Goal: Information Seeking & Learning: Learn about a topic

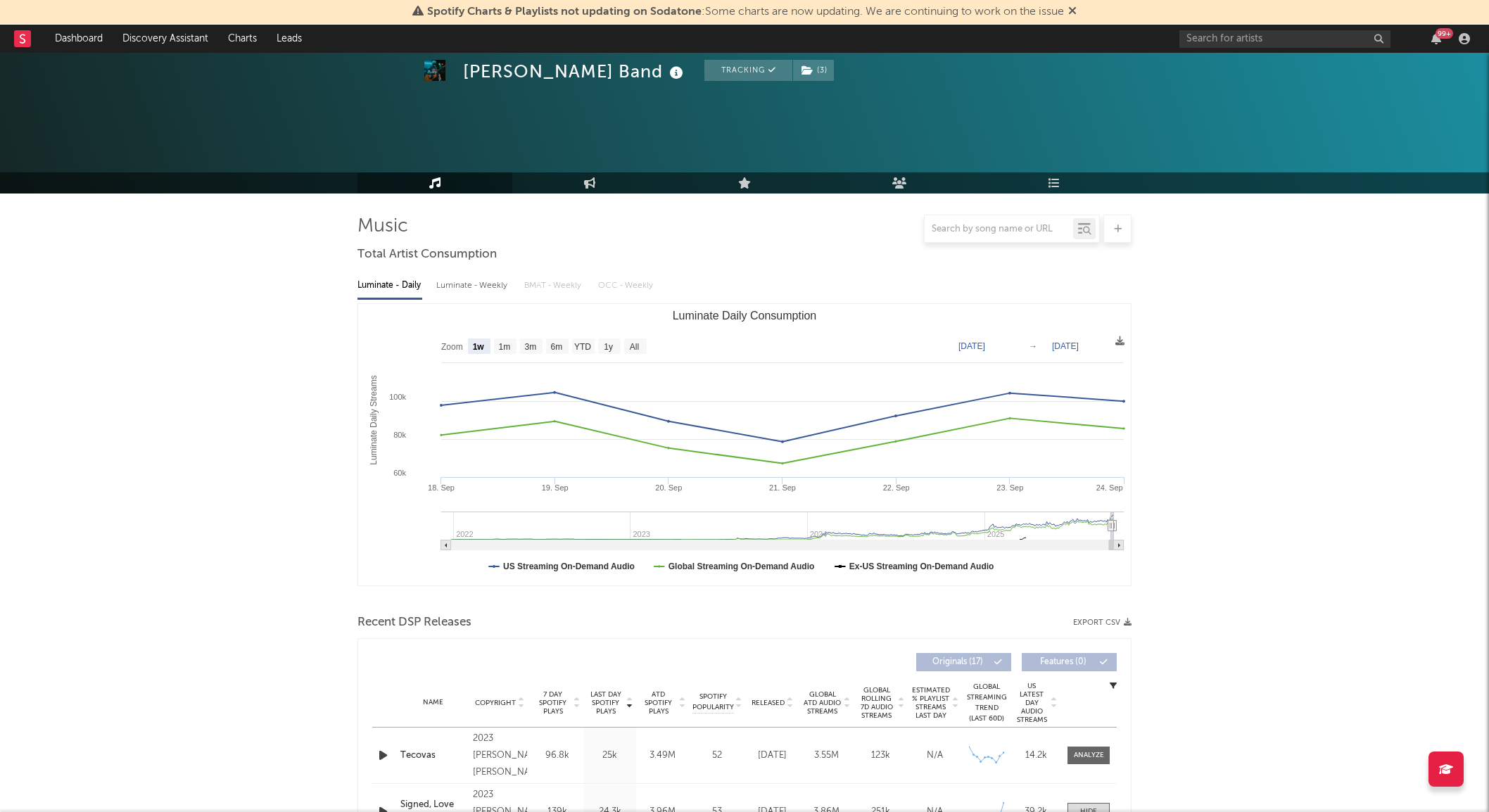
select select "1w"
select select "1m"
select select "1w"
select select "1m"
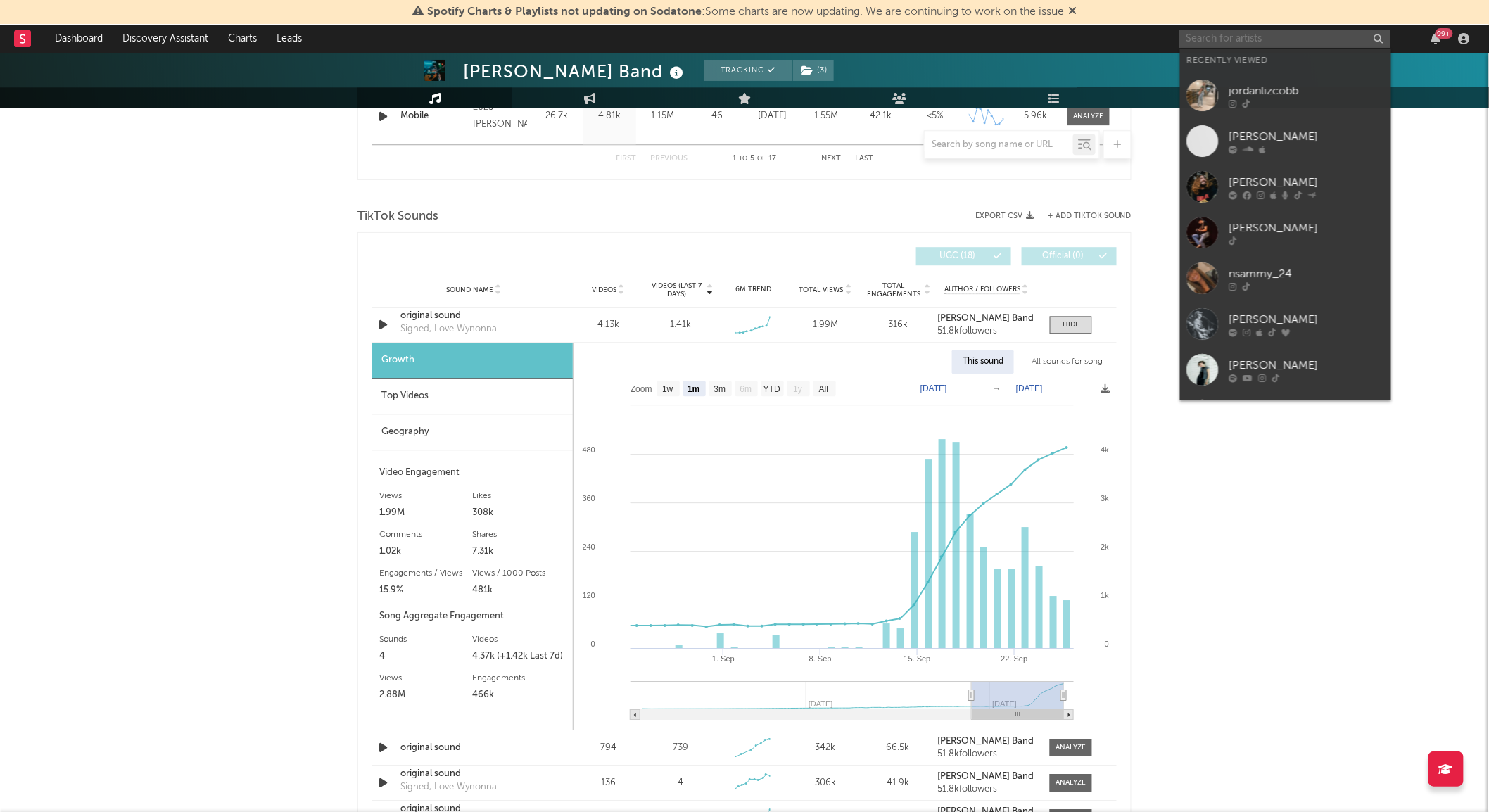
click at [1219, 33] on input "text" at bounding box center [1285, 39] width 211 height 18
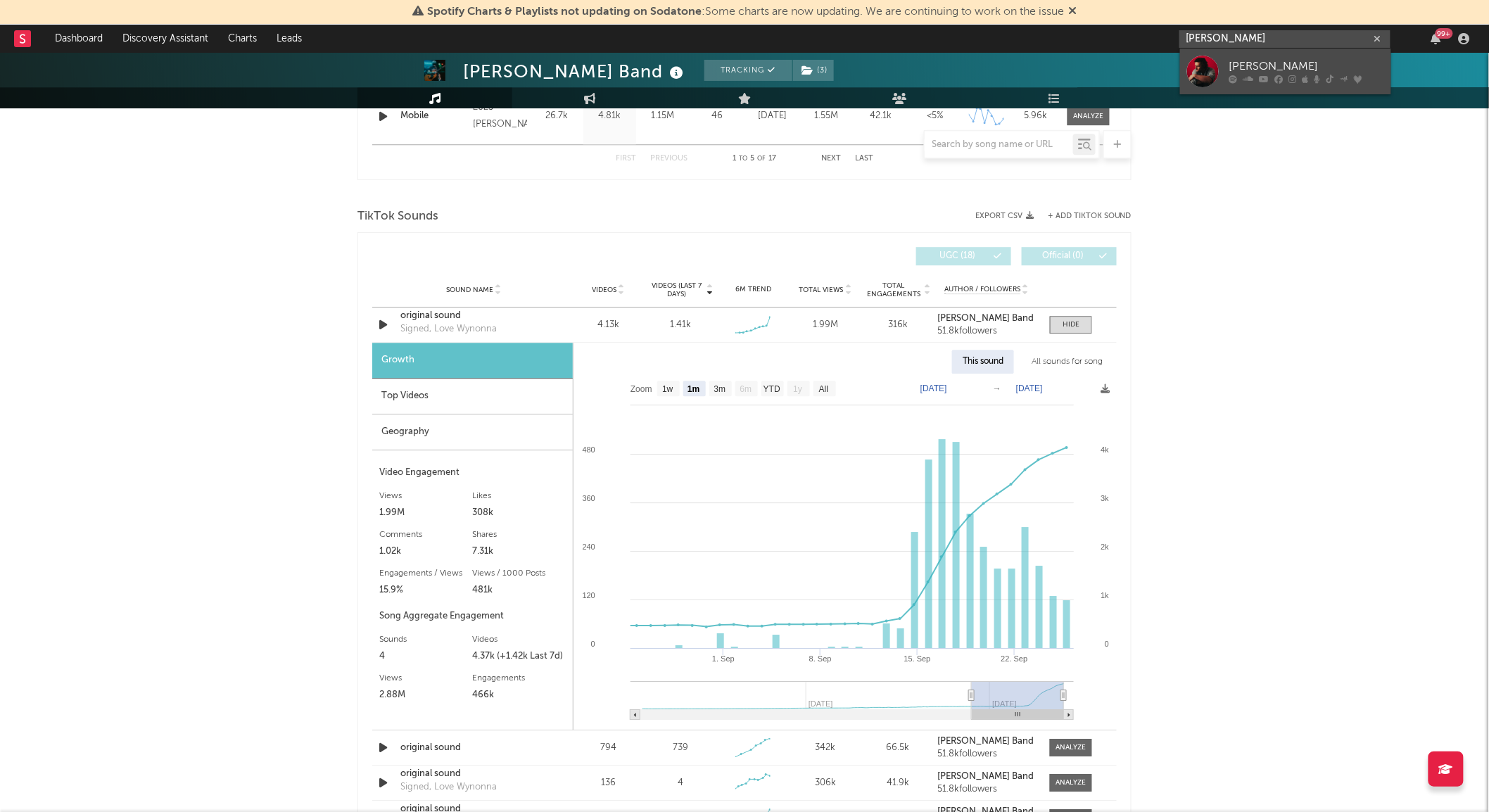
type input "[PERSON_NAME]"
click at [1204, 65] on div at bounding box center [1203, 71] width 32 height 32
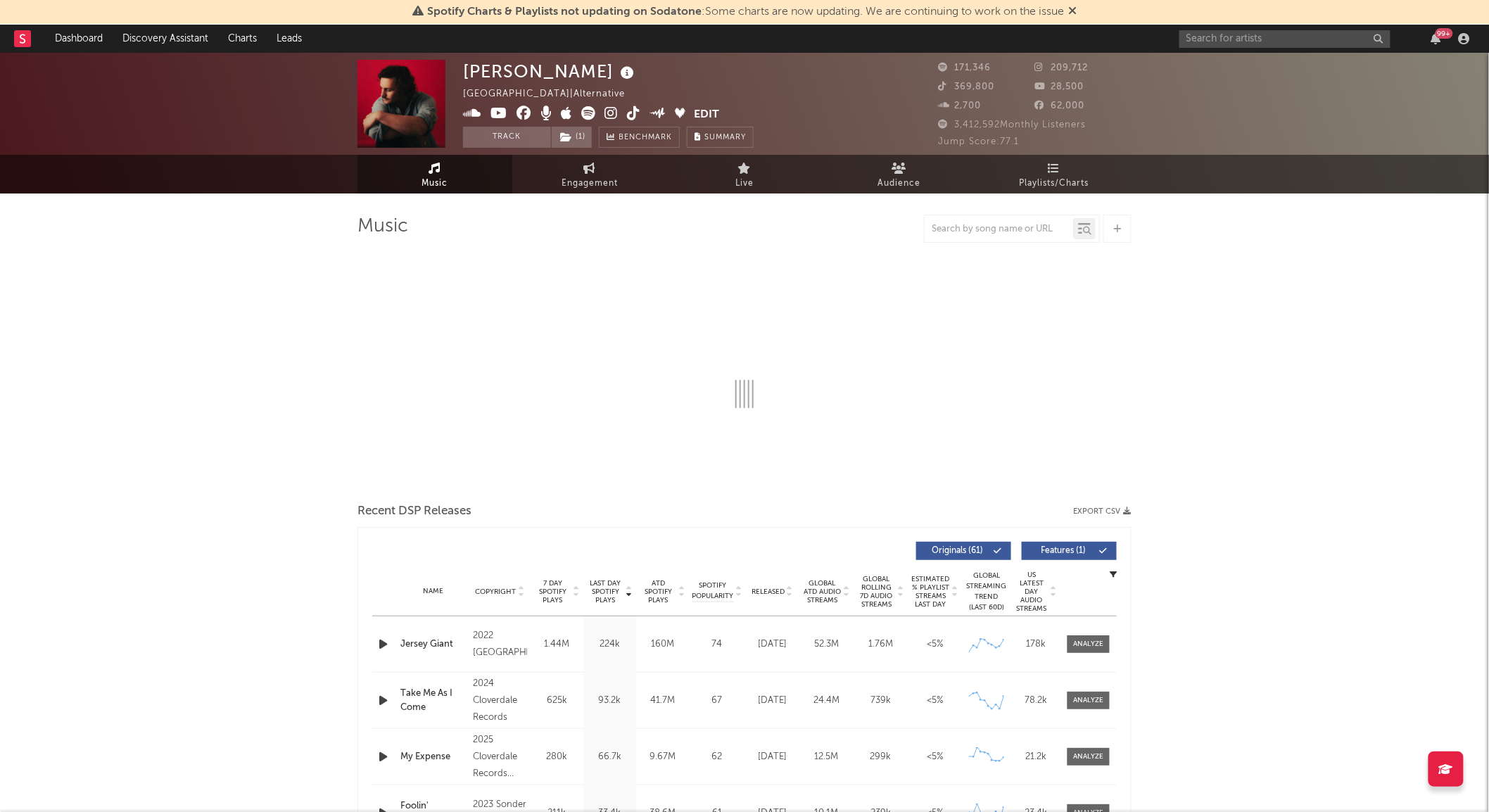
select select "6m"
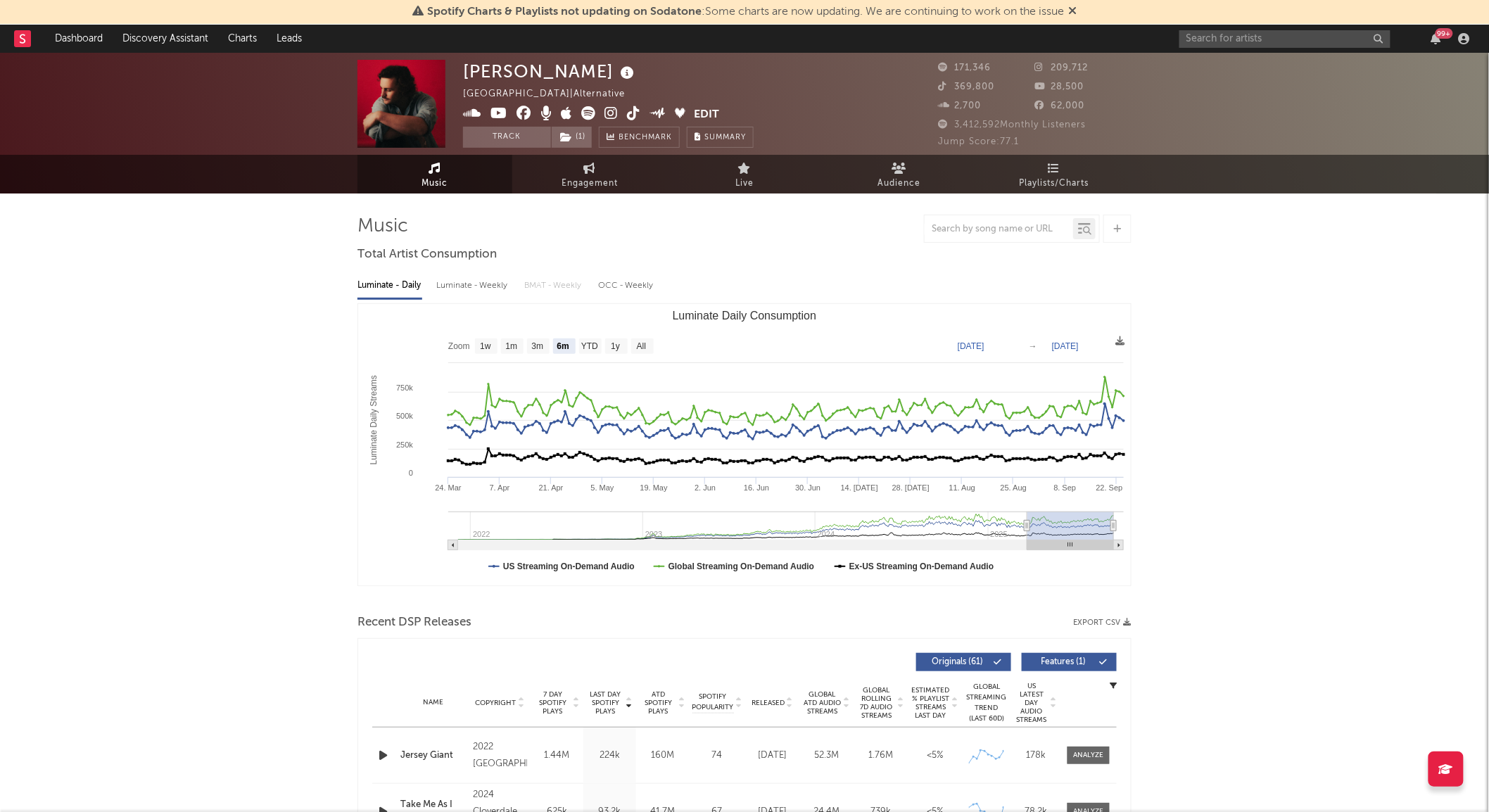
click at [489, 286] on div "Luminate - Weekly" at bounding box center [473, 285] width 74 height 24
select select "6m"
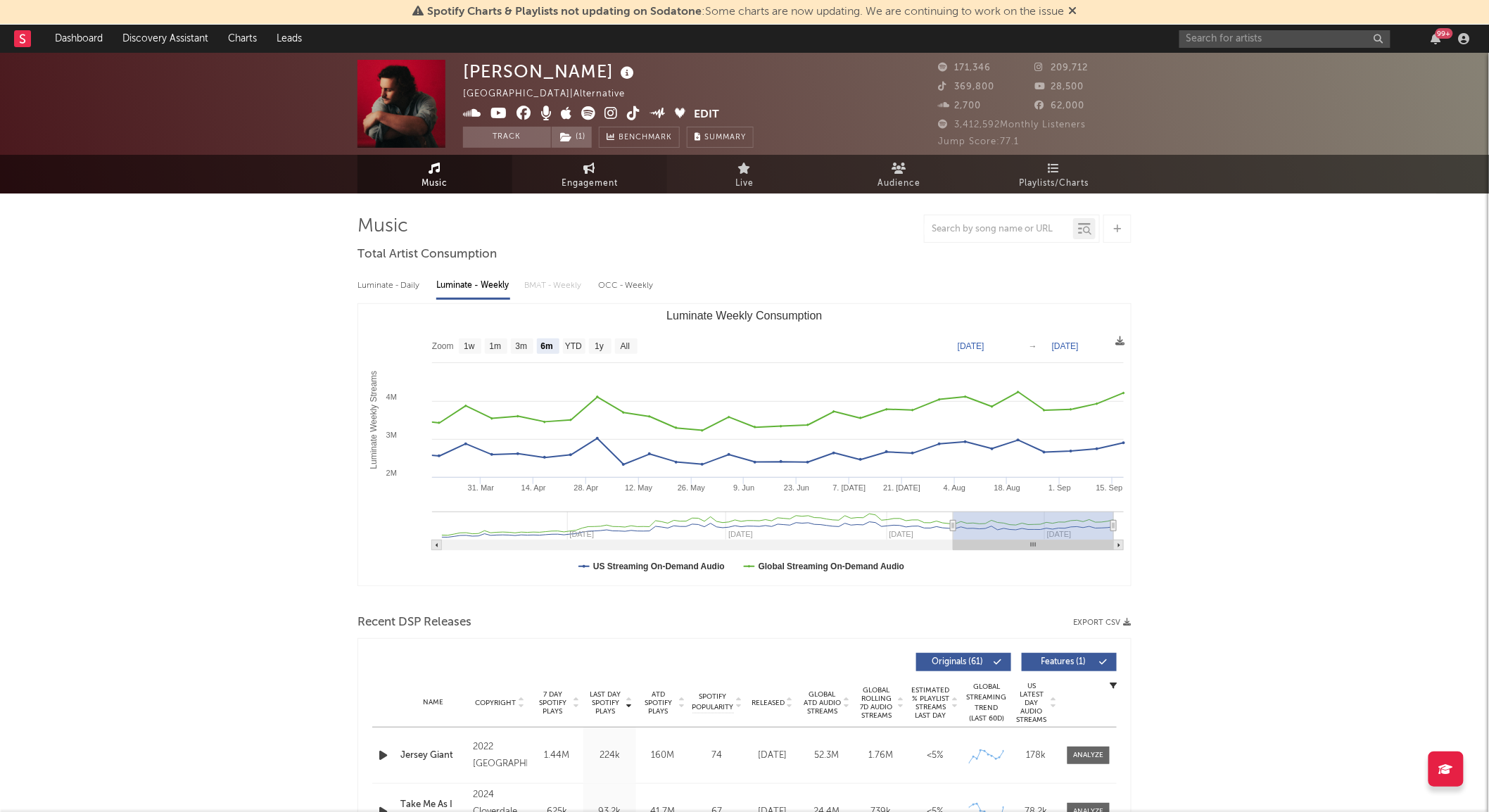
click at [599, 178] on span "Engagement" at bounding box center [589, 184] width 56 height 17
select select "1w"
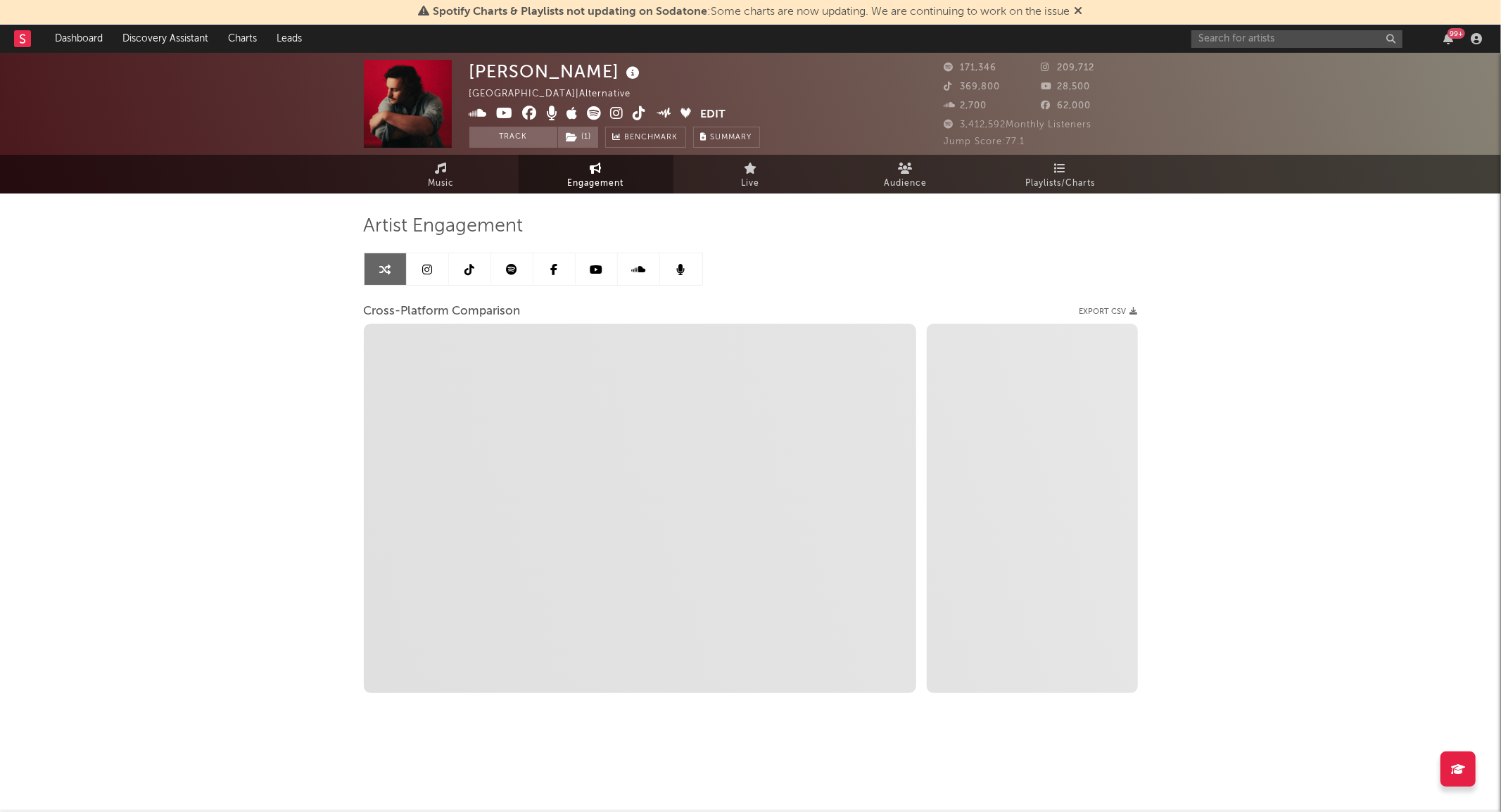
click at [469, 279] on link at bounding box center [469, 269] width 42 height 32
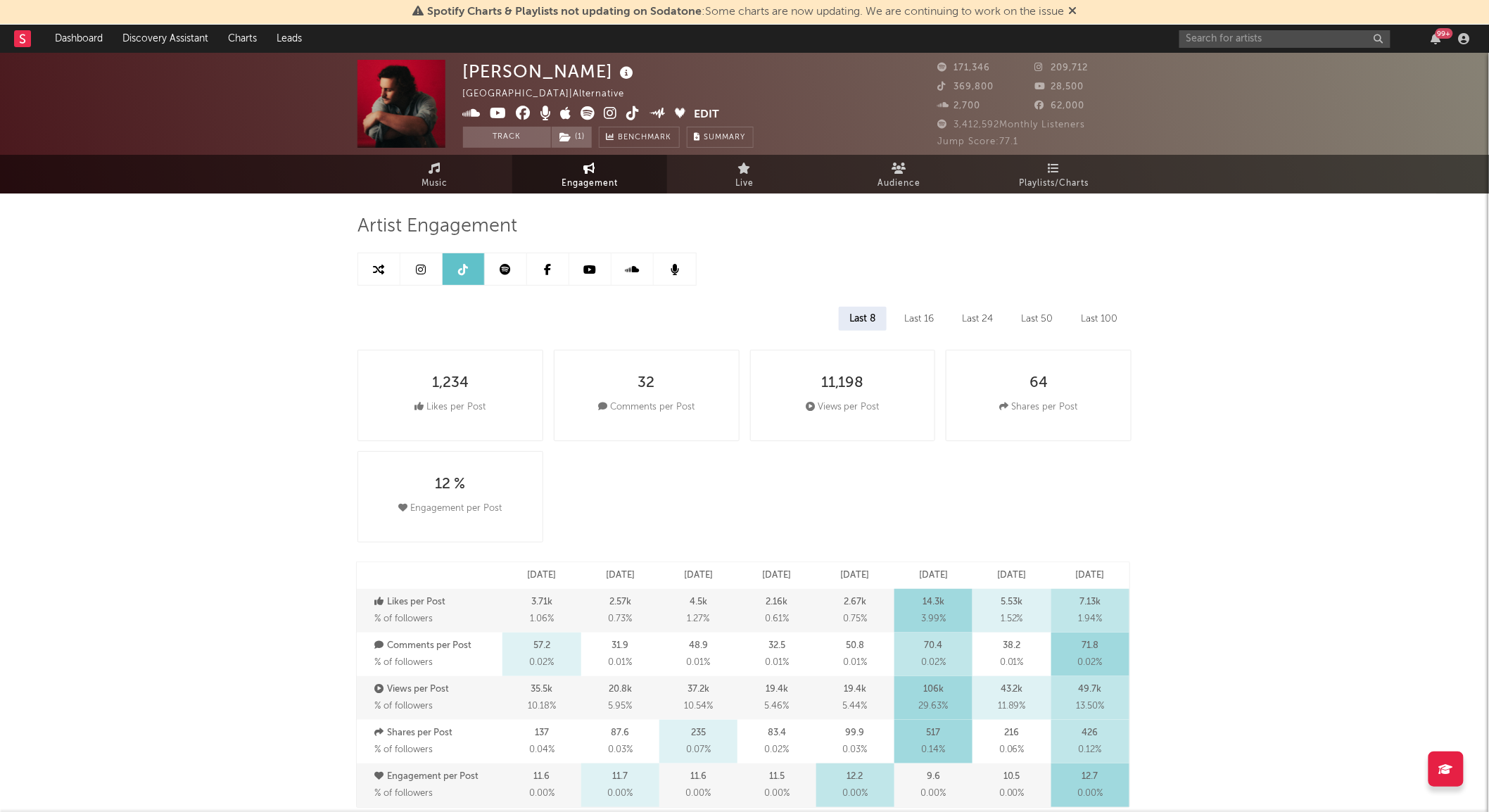
click at [502, 277] on link at bounding box center [506, 269] width 42 height 32
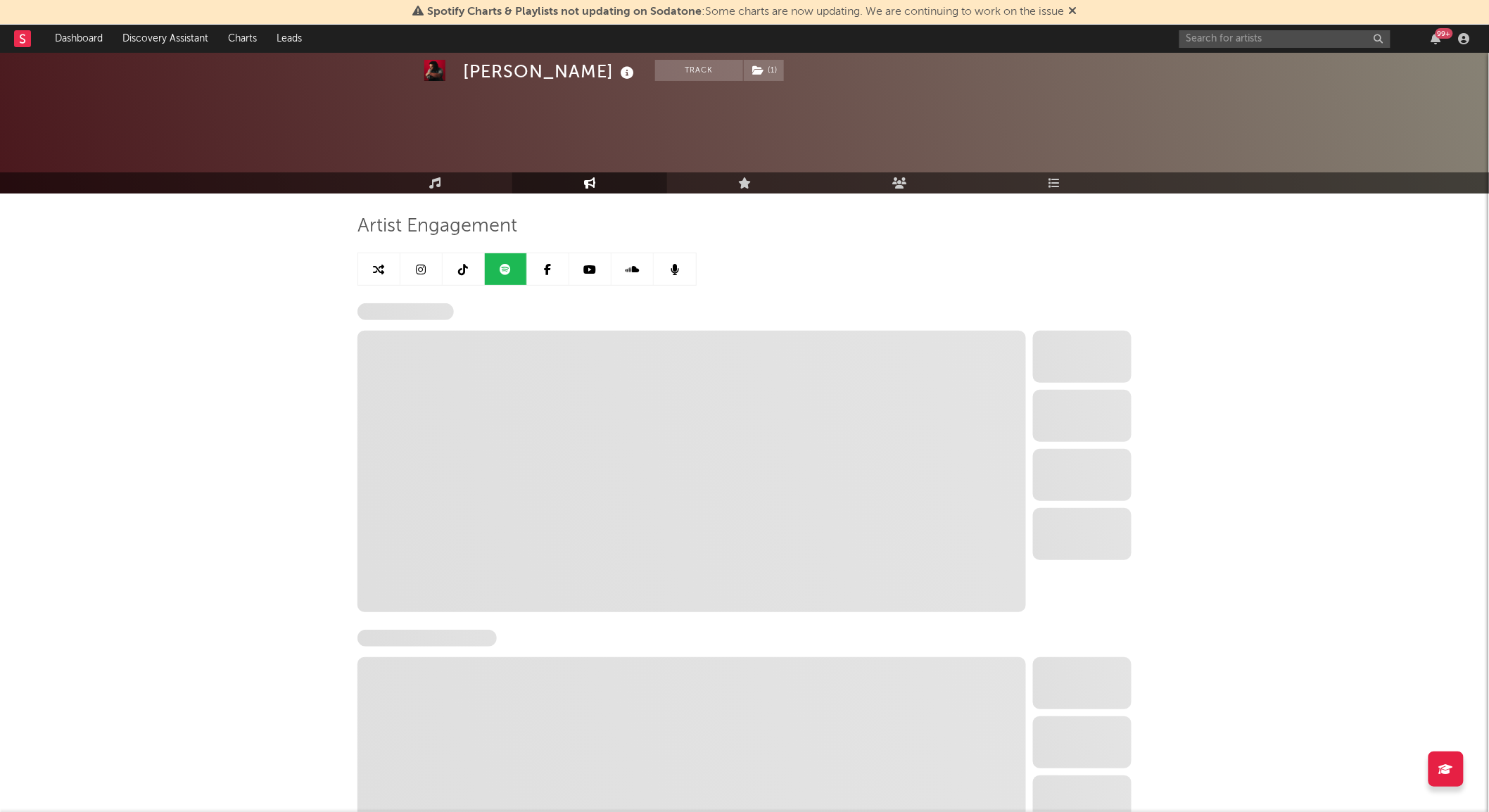
scroll to position [87, 0]
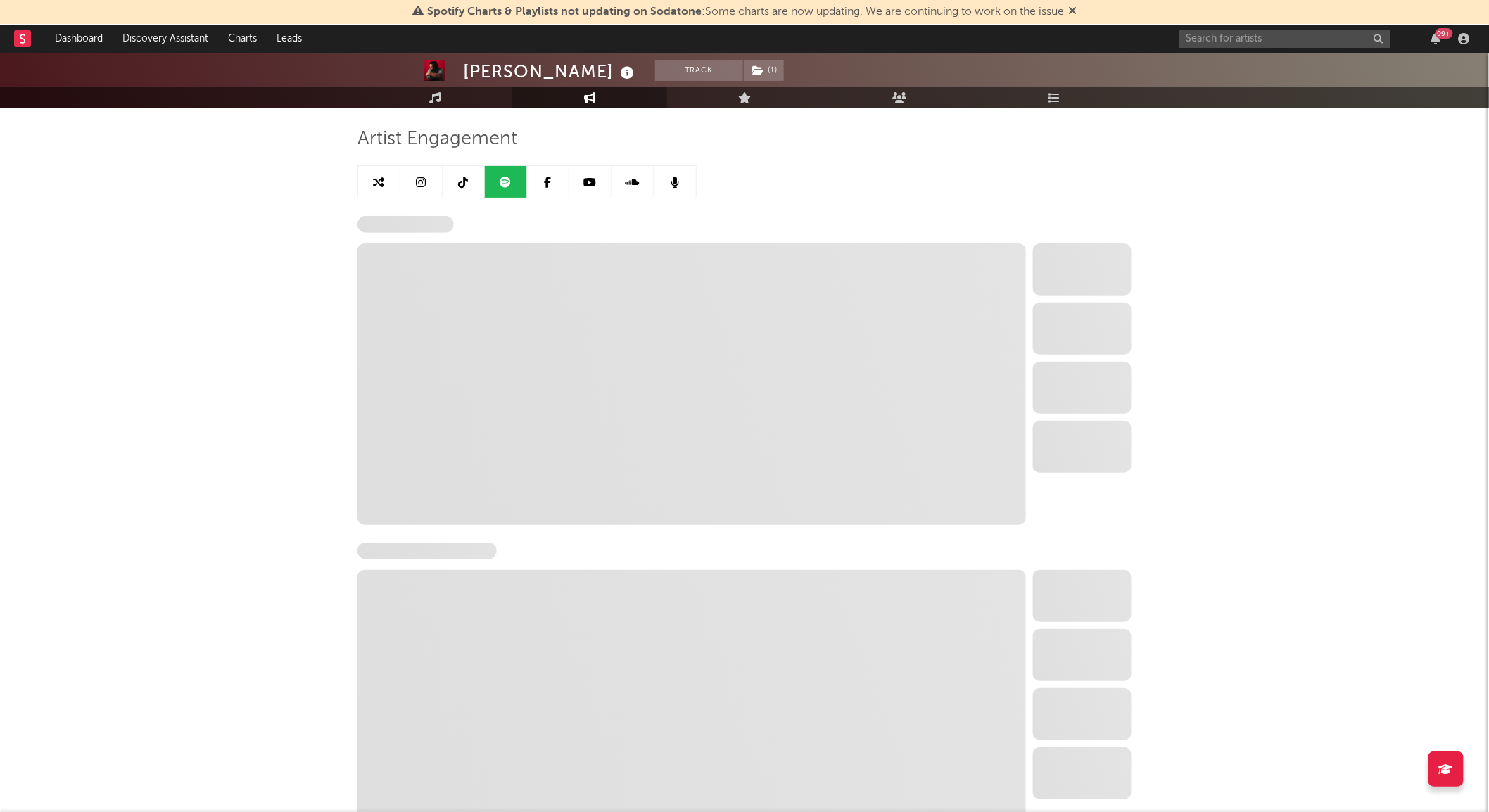
select select "6m"
select select "1w"
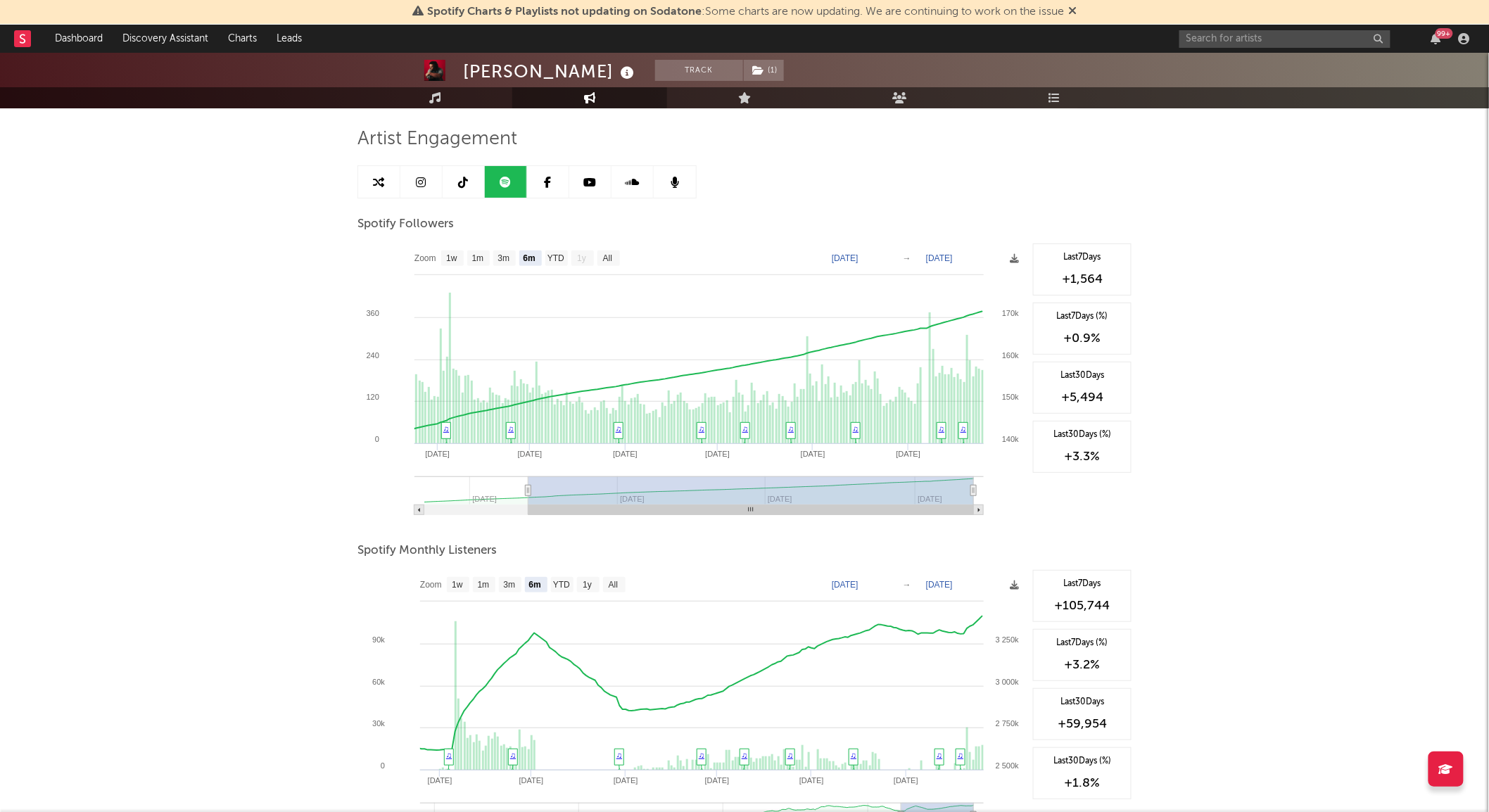
scroll to position [87, 0]
click at [611, 256] on text "All" at bounding box center [607, 260] width 9 height 10
select select "All"
type input "[DATE]"
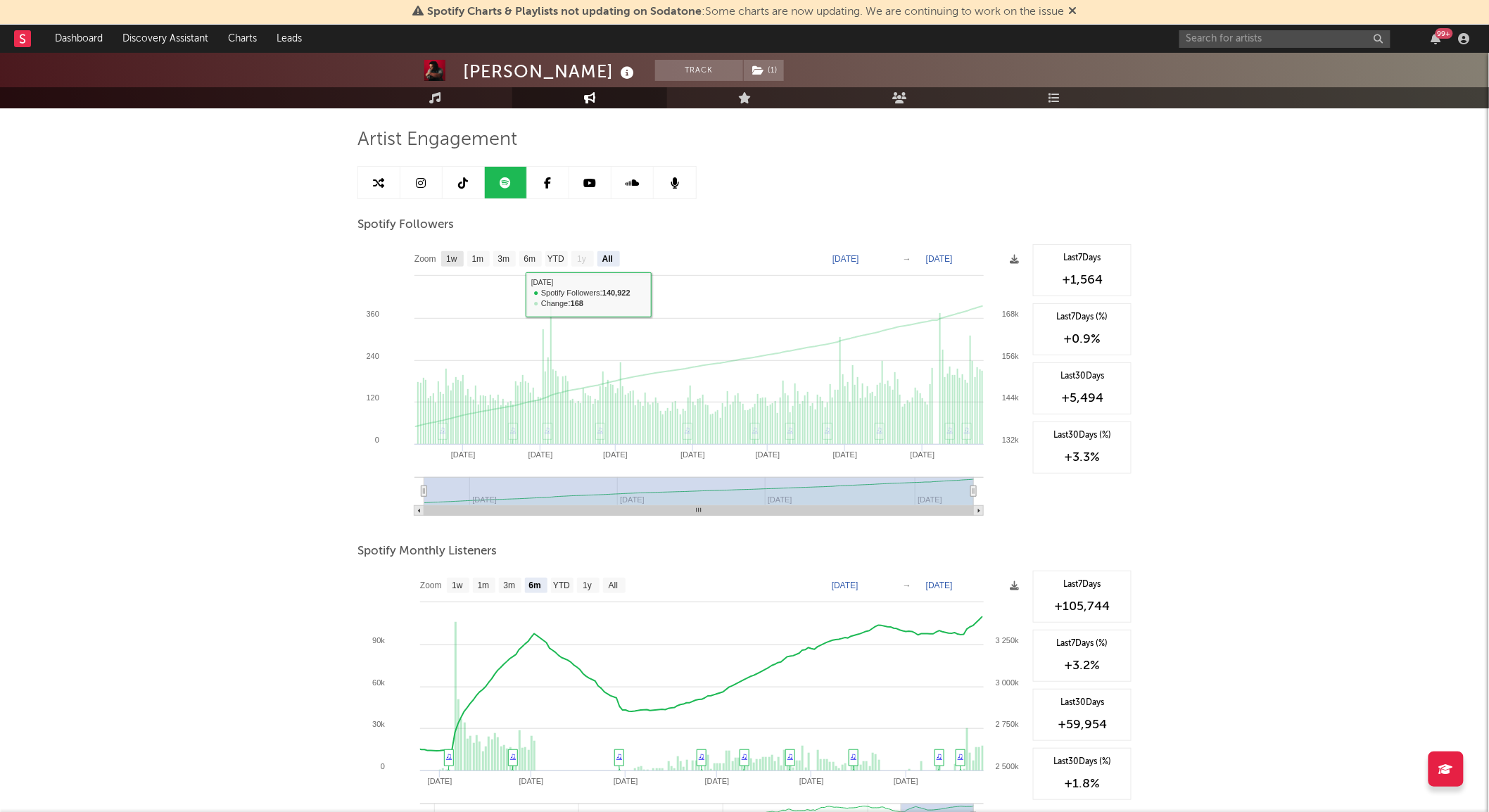
scroll to position [0, 0]
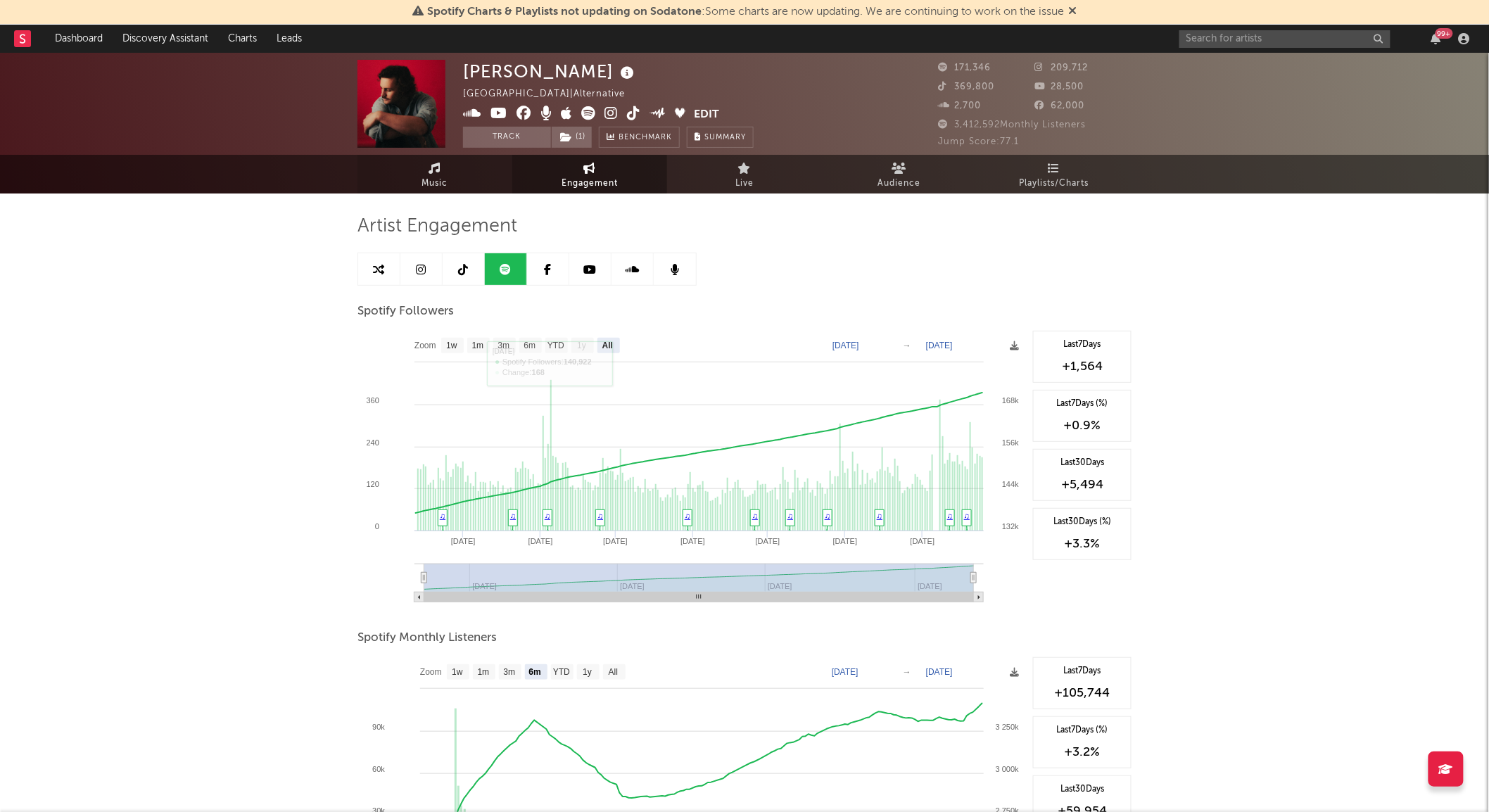
click at [432, 177] on span "Music" at bounding box center [435, 184] width 26 height 17
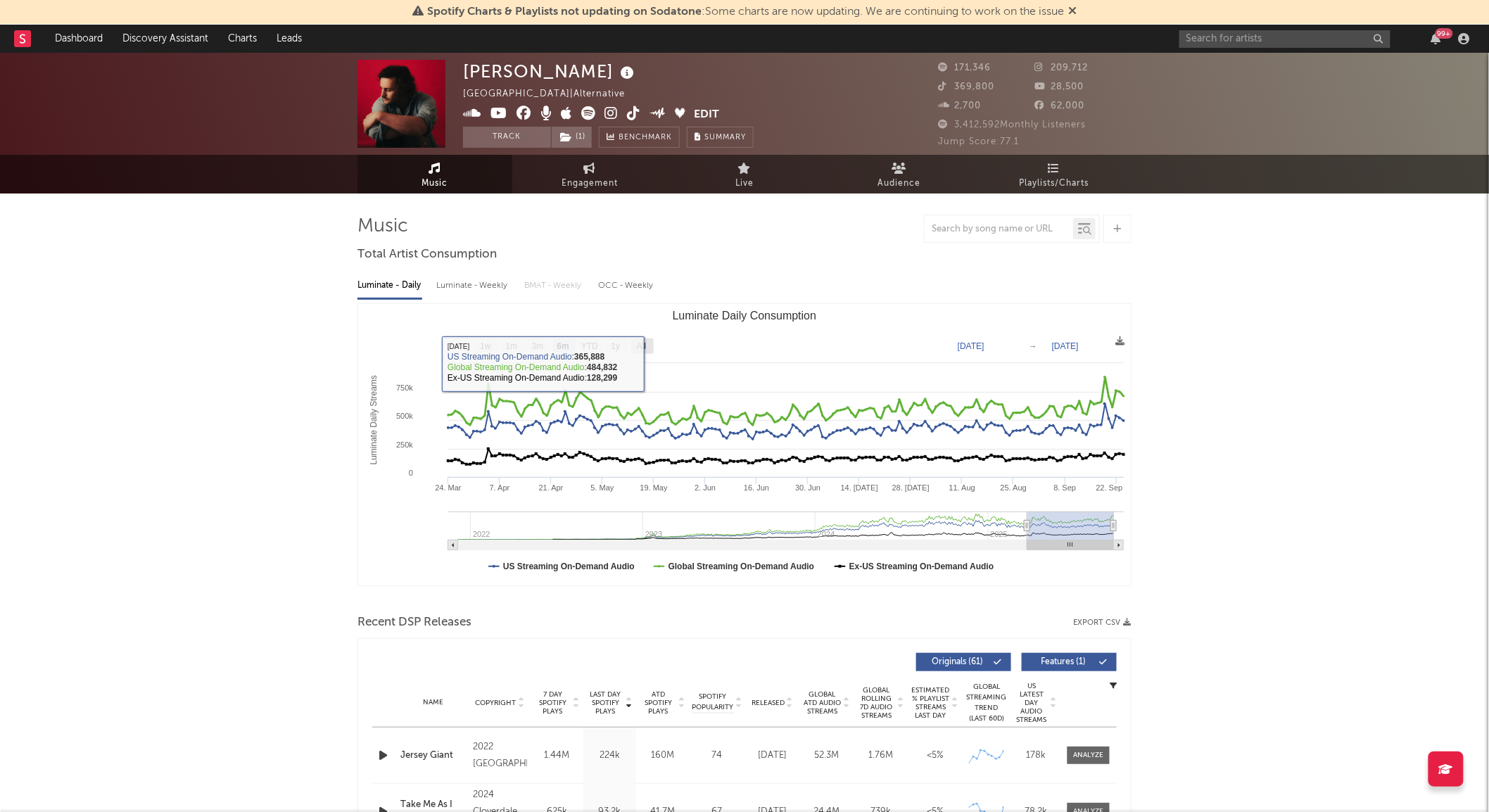
click at [645, 345] on text "All" at bounding box center [641, 347] width 9 height 10
select select "All"
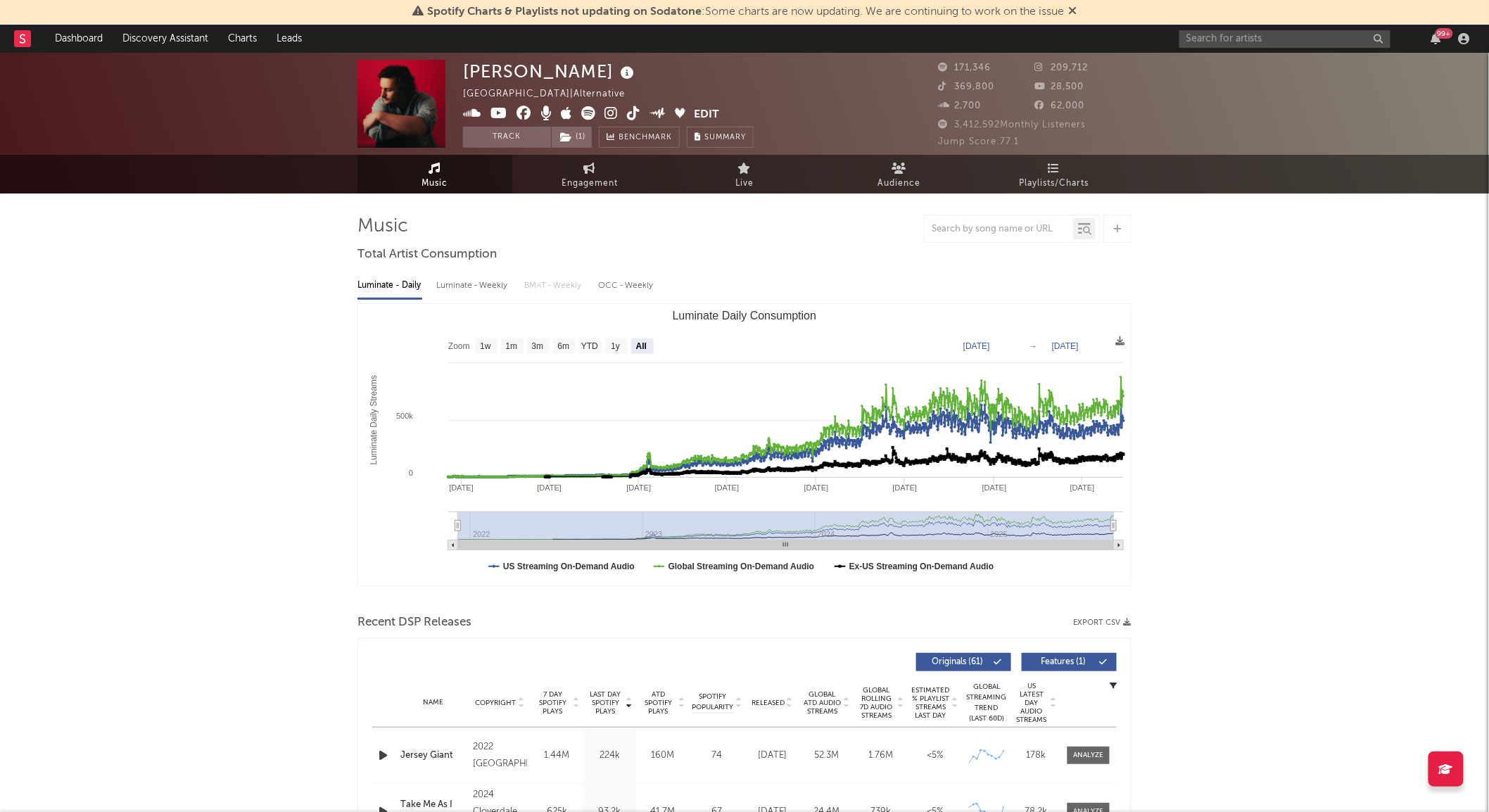
drag, startPoint x: 462, startPoint y: 522, endPoint x: 572, endPoint y: 519, distance: 110.0
click at [572, 519] on rect "Luminate Daily Consumption" at bounding box center [786, 525] width 656 height 28
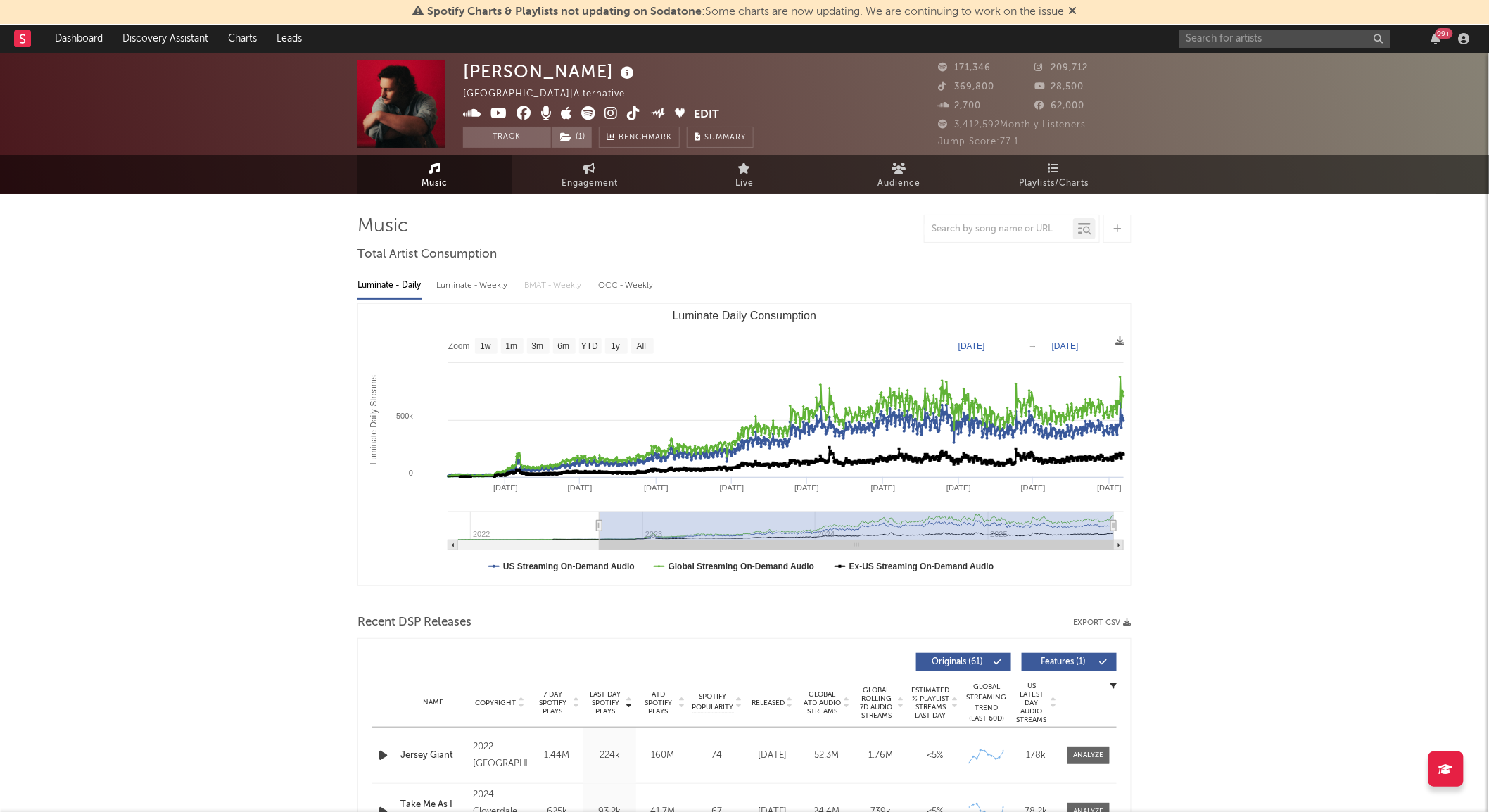
type input "[DATE]"
drag, startPoint x: 458, startPoint y: 524, endPoint x: 603, endPoint y: 532, distance: 145.2
click at [603, 532] on g "Luminate Daily Consumption" at bounding box center [785, 530] width 675 height 39
click at [578, 179] on span "Engagement" at bounding box center [589, 184] width 56 height 17
select select "1w"
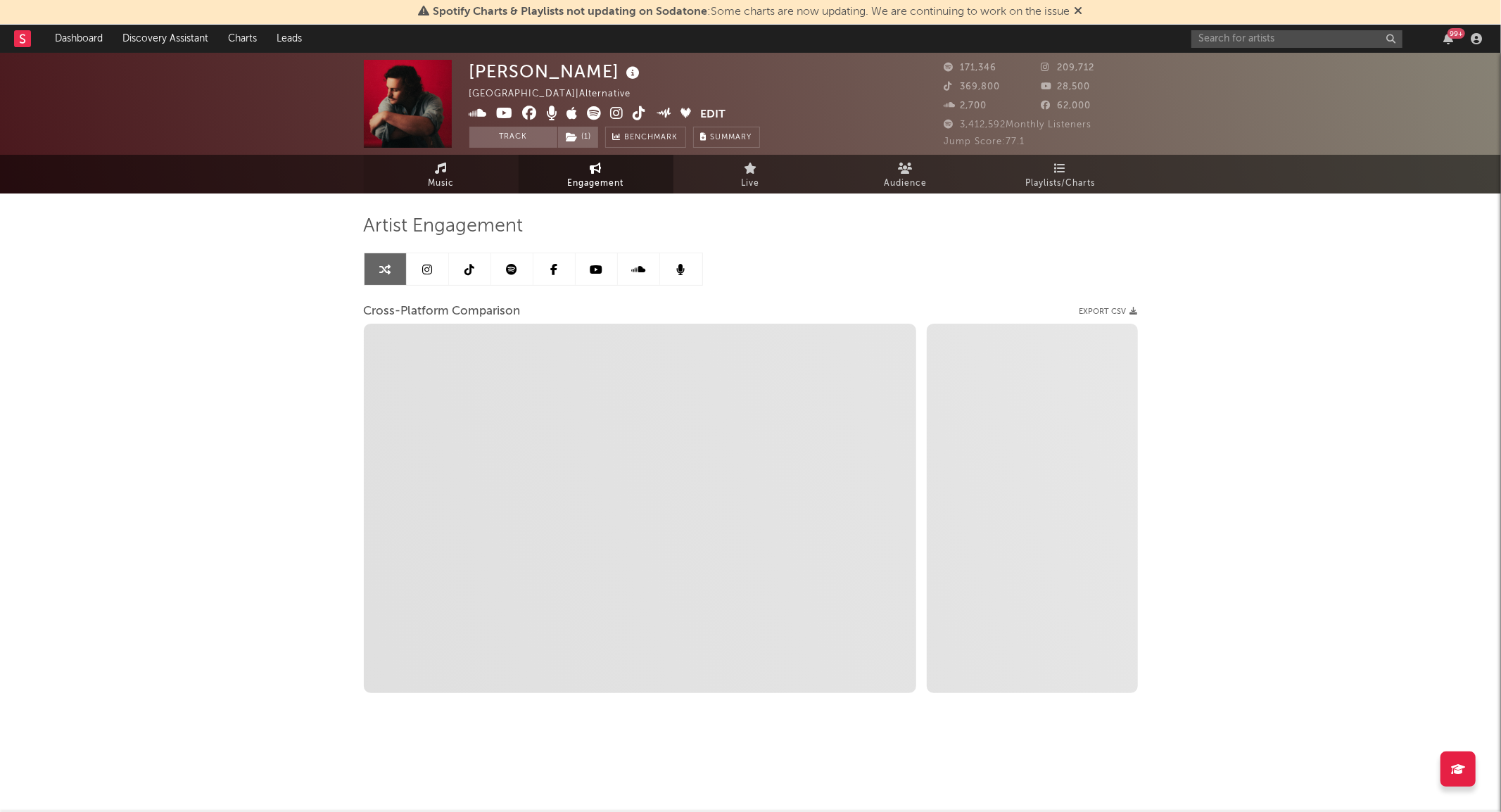
click at [431, 177] on span "Music" at bounding box center [440, 184] width 26 height 17
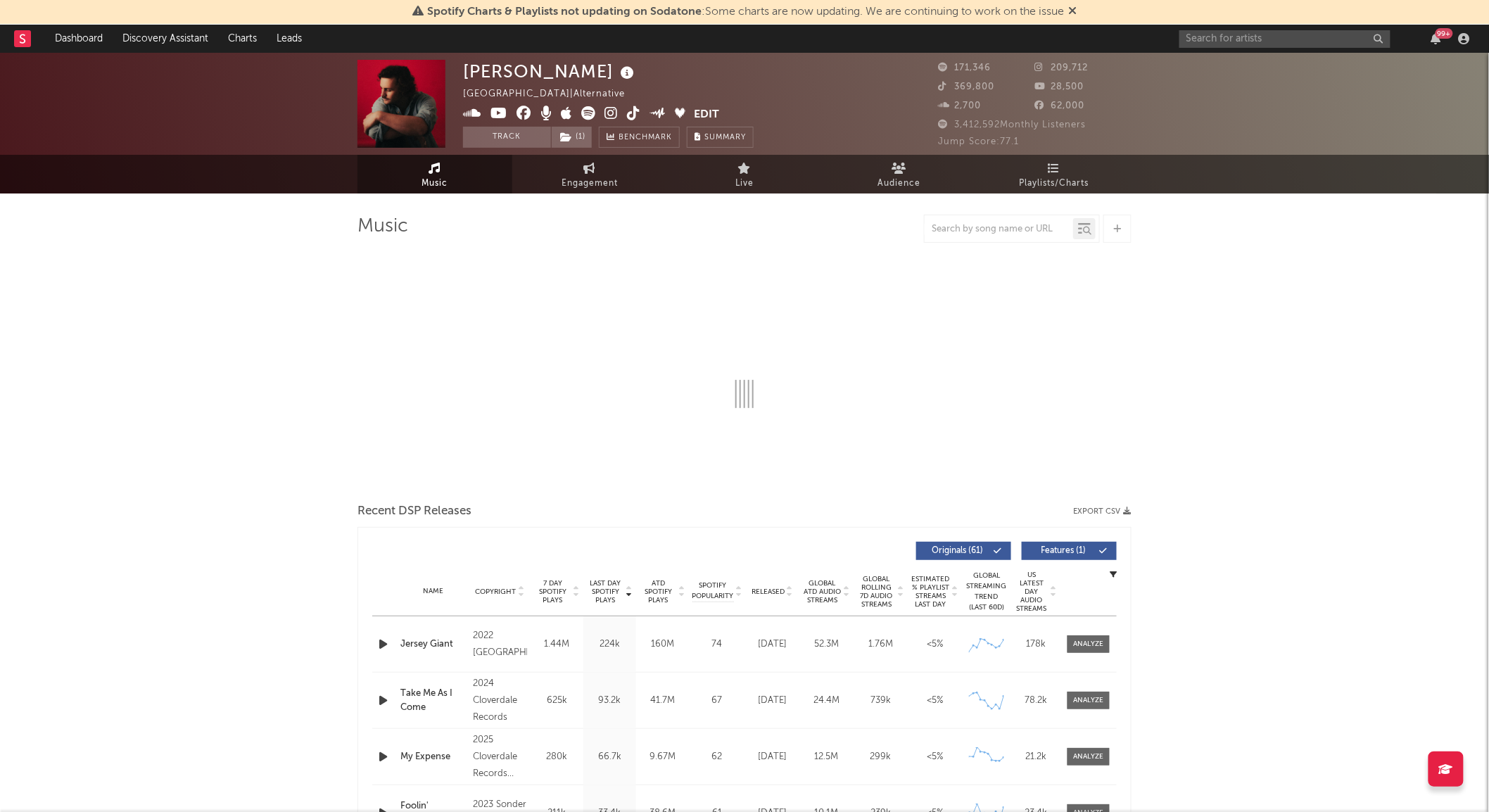
select select "6m"
